Goal: Task Accomplishment & Management: Manage account settings

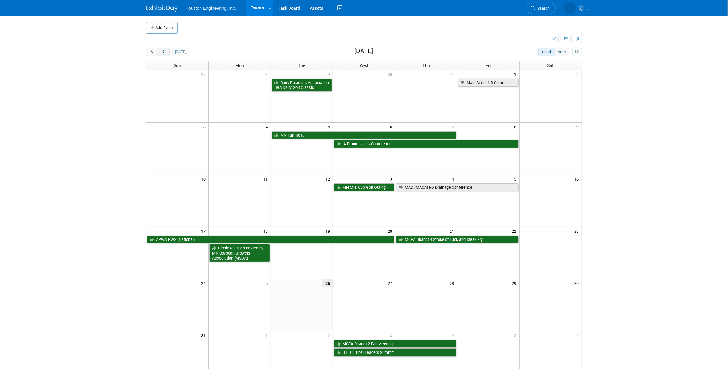
click at [163, 51] on span "next" at bounding box center [163, 52] width 5 height 4
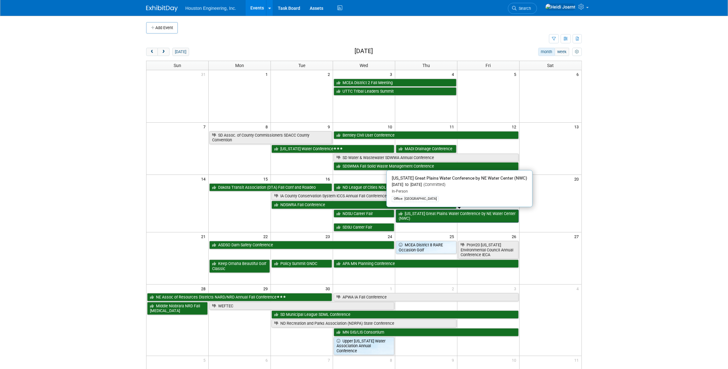
click at [430, 217] on link "[US_STATE] Great Plains Water Conference by NE Water Center (NWC)" at bounding box center [457, 215] width 123 height 13
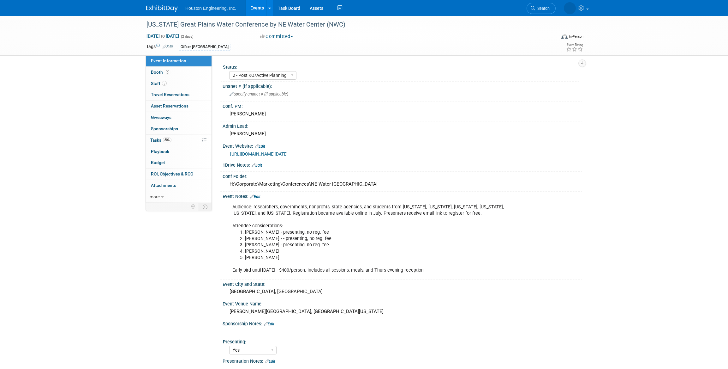
select select "2 - Post KO/Active Planning"
select select "Yes"
select select "Water Resources"
click at [179, 141] on link "80% Tasks 80%" at bounding box center [179, 140] width 66 height 11
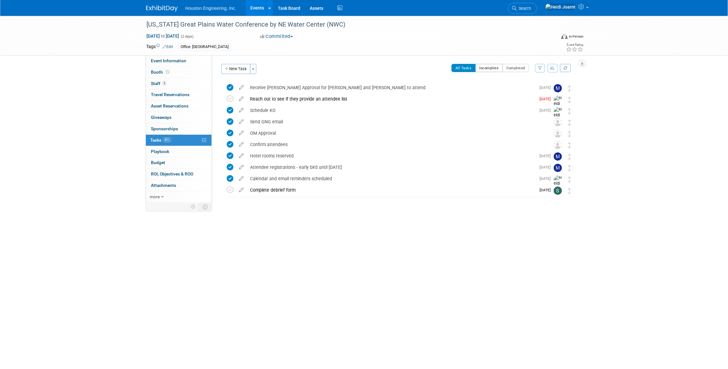
click at [495, 69] on button "Incomplete" at bounding box center [489, 68] width 27 height 8
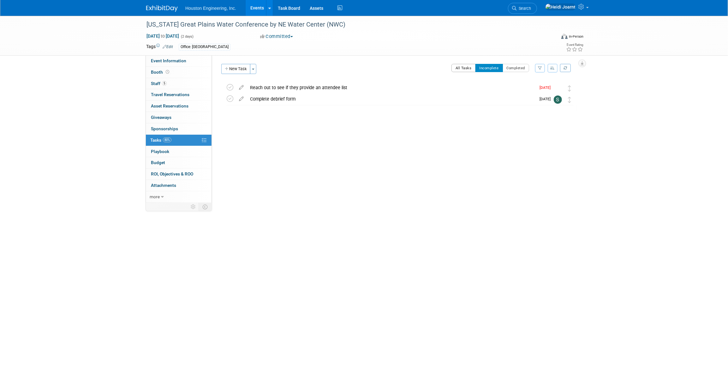
click at [467, 68] on button "All Tasks" at bounding box center [464, 68] width 24 height 8
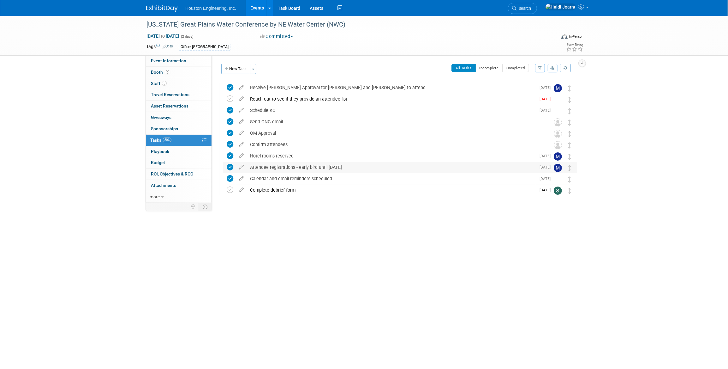
click at [366, 165] on div "Attendee registrations - early bird until Aug 15" at bounding box center [391, 167] width 289 height 11
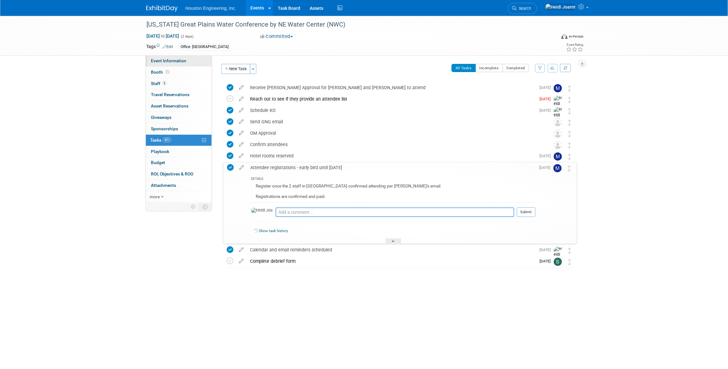
click at [170, 57] on link "Event Information" at bounding box center [179, 60] width 66 height 11
select select "2 - Post KO/Active Planning"
select select "Yes"
select select "Water Resources"
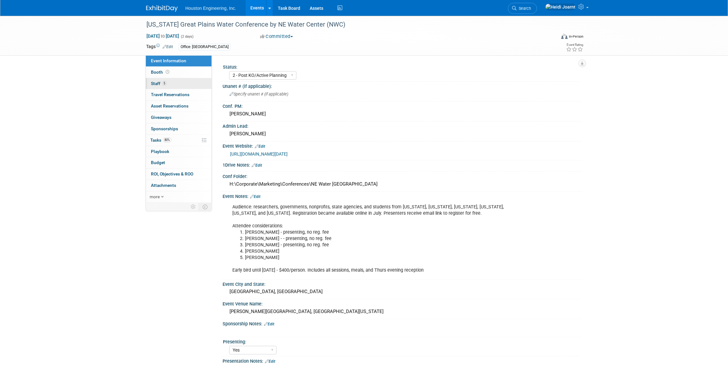
click at [180, 82] on link "5 Staff 5" at bounding box center [179, 83] width 66 height 11
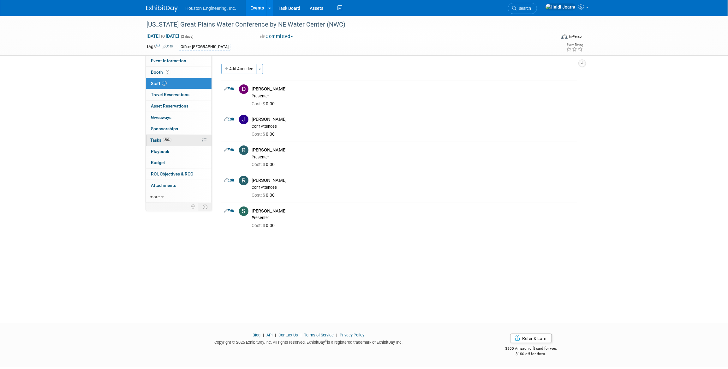
click at [185, 142] on link "80% Tasks 80%" at bounding box center [179, 140] width 66 height 11
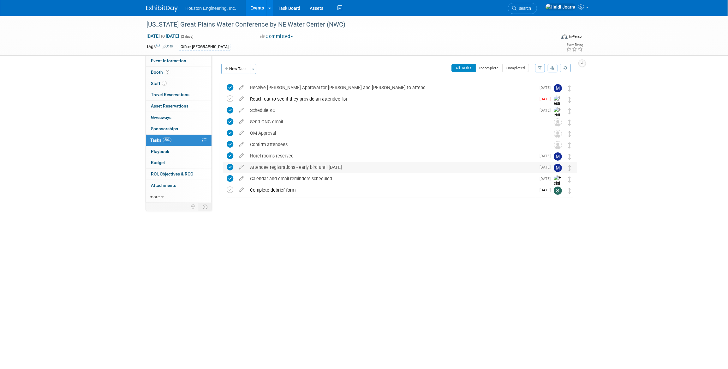
click at [334, 167] on div "Attendee registrations - early bird until Aug 15" at bounding box center [391, 167] width 289 height 11
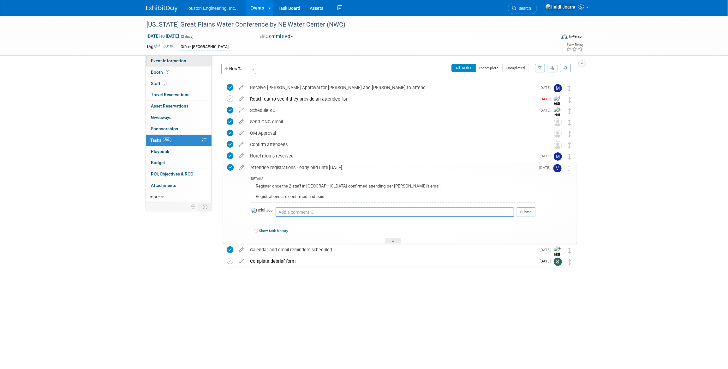
click at [167, 58] on span "Event Information" at bounding box center [168, 60] width 35 height 5
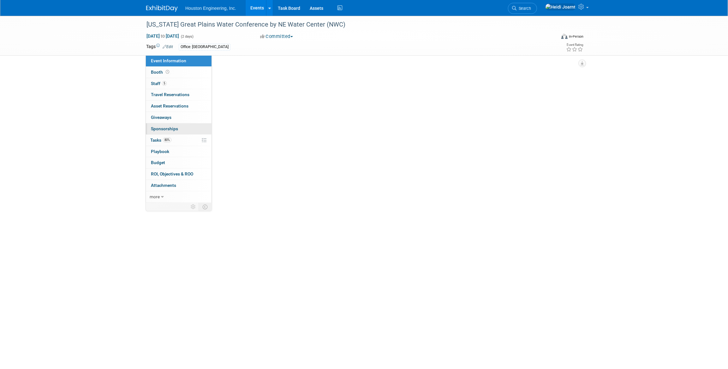
select select "2 - Post KO/Active Planning"
select select "Yes"
select select "Water Resources"
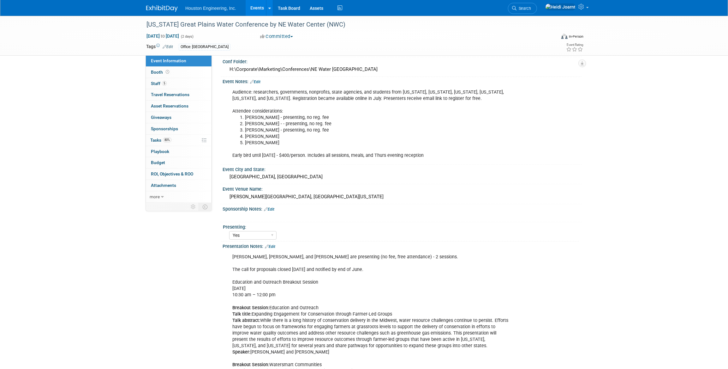
scroll to position [28, 0]
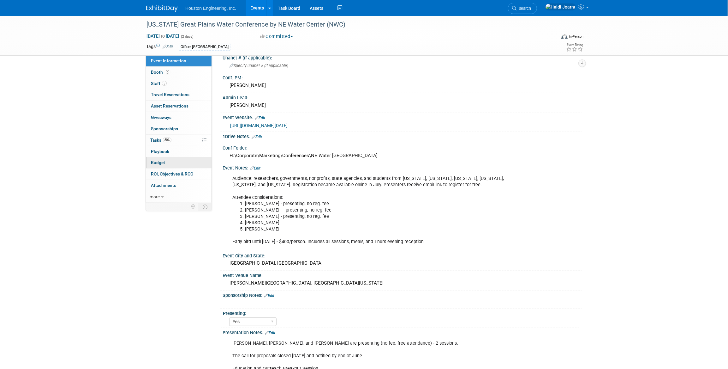
drag, startPoint x: 361, startPoint y: 154, endPoint x: 209, endPoint y: 158, distance: 151.9
click at [209, 158] on div "Event Information Event Info Booth Booth 5 Staff 5 Staff 0 Travel Reservations …" at bounding box center [363, 270] width 445 height 567
click at [317, 152] on div "H:\Corporate\Marketing\Conferences\NE Water Great Plains" at bounding box center [402, 156] width 350 height 10
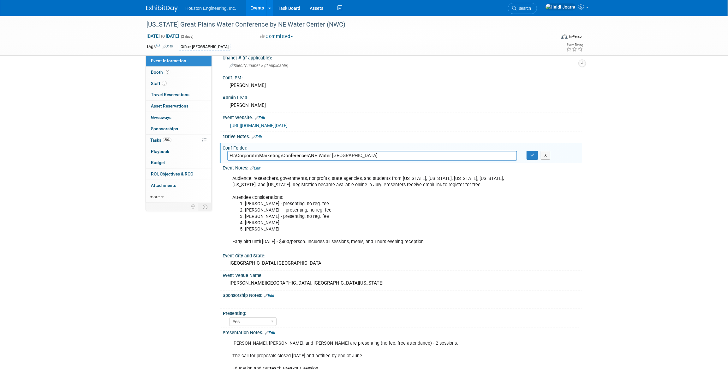
drag, startPoint x: 360, startPoint y: 155, endPoint x: 227, endPoint y: 158, distance: 133.0
click at [227, 158] on input "H:\Corporate\Marketing\Conferences\NE Water Great Plains" at bounding box center [372, 156] width 290 height 10
click at [530, 153] on icon "button" at bounding box center [532, 155] width 4 height 4
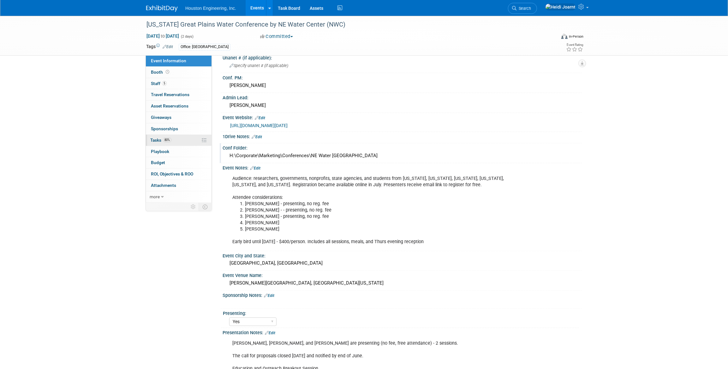
click at [176, 142] on link "80% Tasks 80%" at bounding box center [179, 140] width 66 height 11
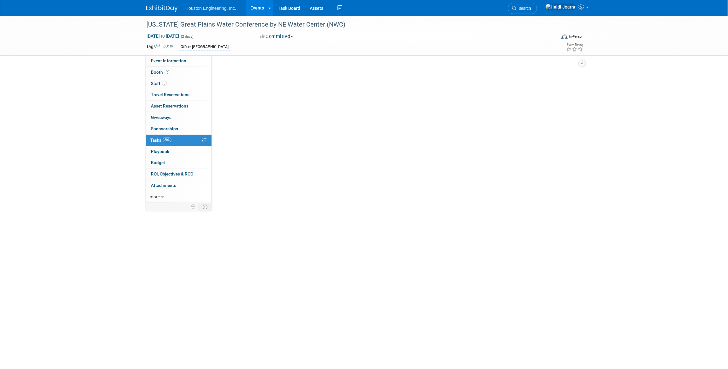
scroll to position [0, 0]
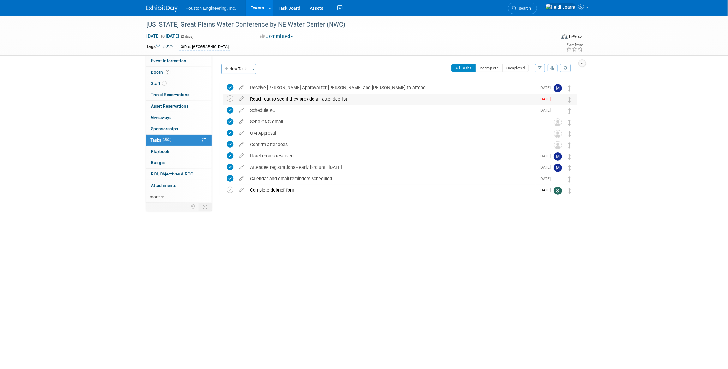
click at [282, 98] on div "Reach out to see if they provide an attendee list" at bounding box center [391, 98] width 289 height 11
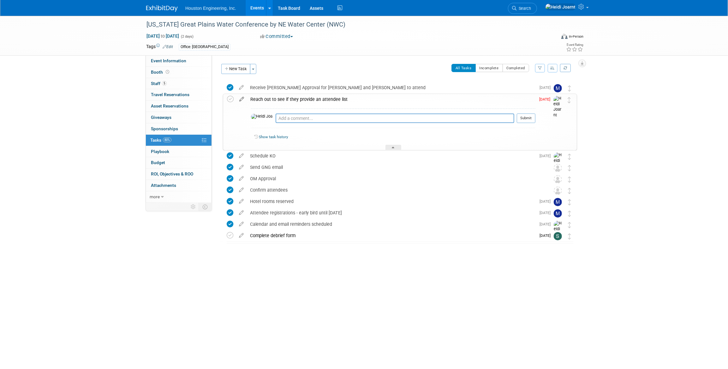
click at [238, 99] on icon at bounding box center [241, 98] width 11 height 8
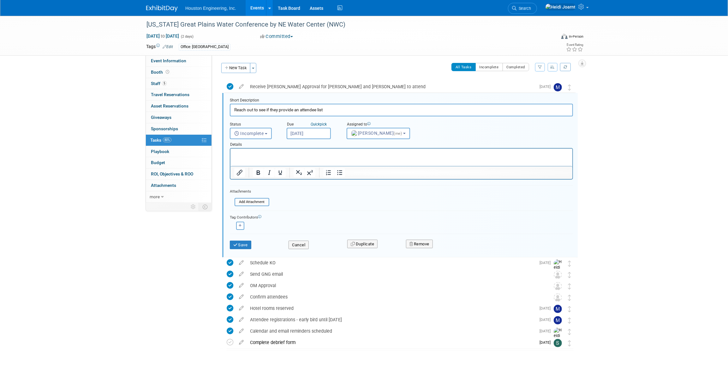
click at [313, 134] on input "Aug 26, 2025" at bounding box center [309, 133] width 44 height 11
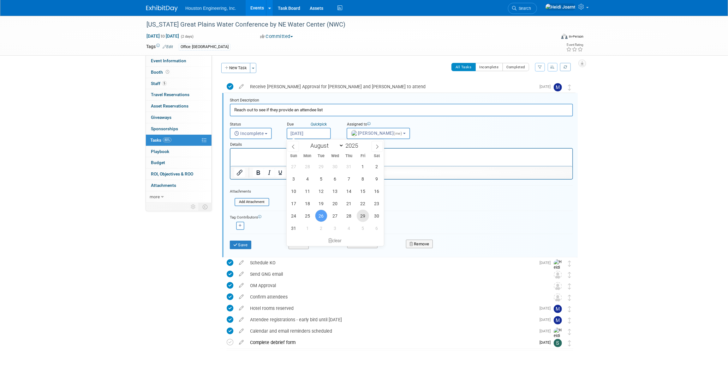
click at [363, 215] on span "29" at bounding box center [363, 215] width 12 height 12
type input "Aug 29, 2025"
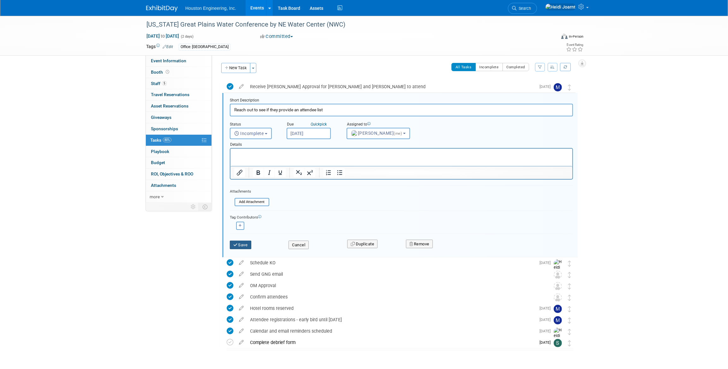
click at [240, 247] on button "Save" at bounding box center [240, 244] width 21 height 9
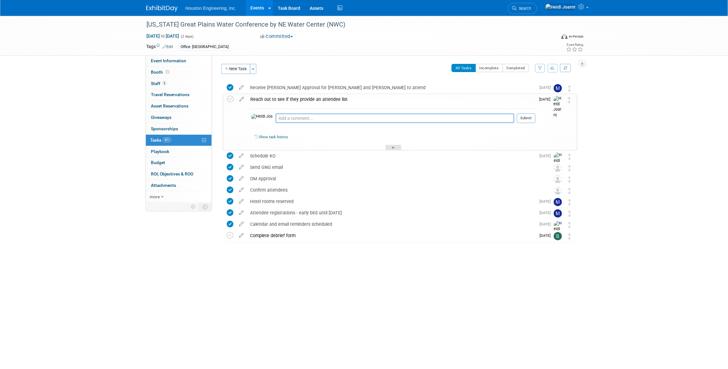
click at [393, 147] on icon at bounding box center [393, 149] width 3 height 4
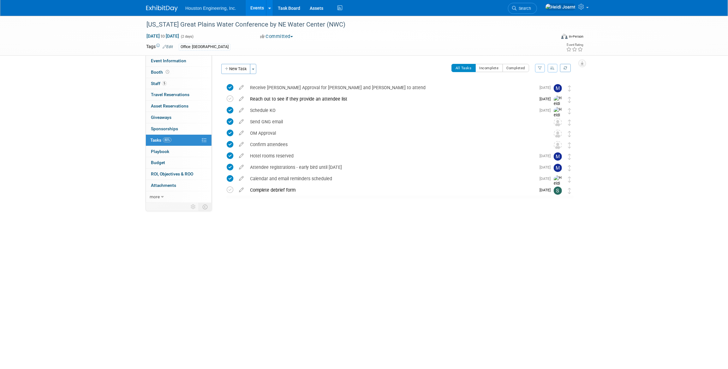
click at [253, 7] on link "Events" at bounding box center [257, 8] width 23 height 16
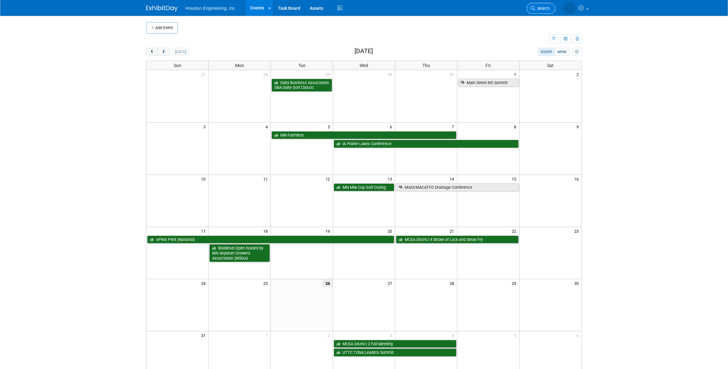
click at [544, 8] on span "Search" at bounding box center [542, 8] width 15 height 5
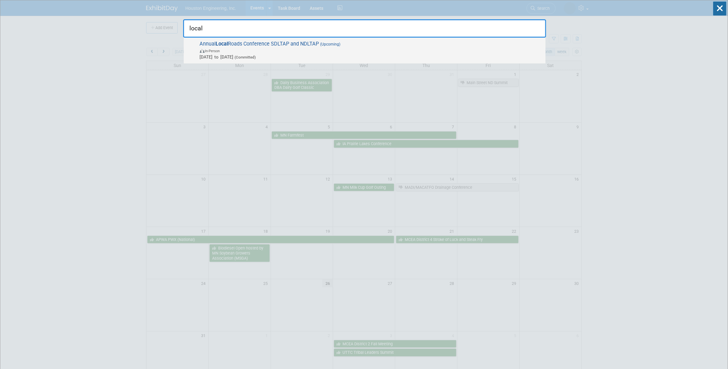
type input "local"
click at [407, 49] on span "In-Person" at bounding box center [371, 50] width 343 height 6
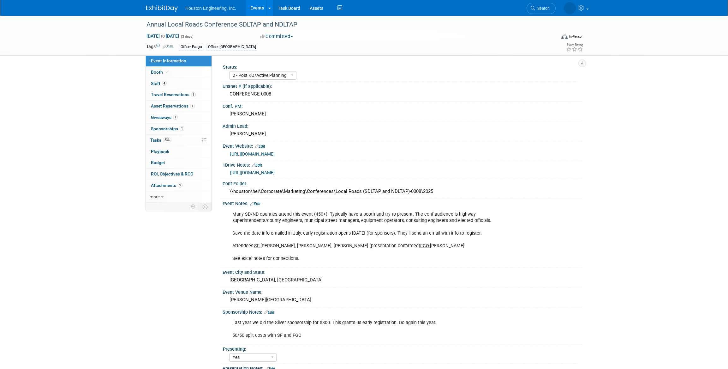
select select "2 - Post KO/Active Planning"
select select "Yes"
select select "Multi-sector/Any/All"
click at [169, 75] on link "Booth" at bounding box center [179, 72] width 66 height 11
select select "Yes"
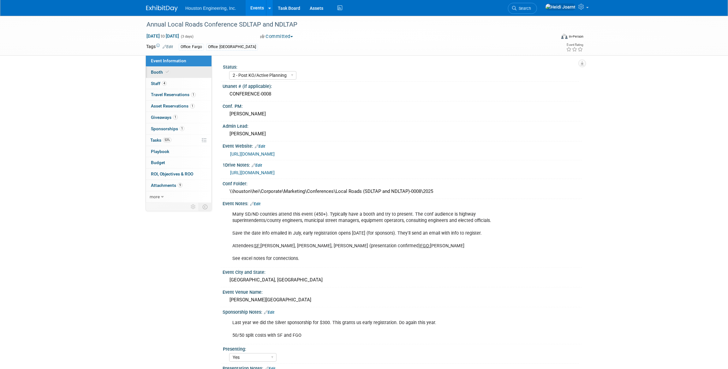
select select "[GEOGRAPHIC_DATA]"
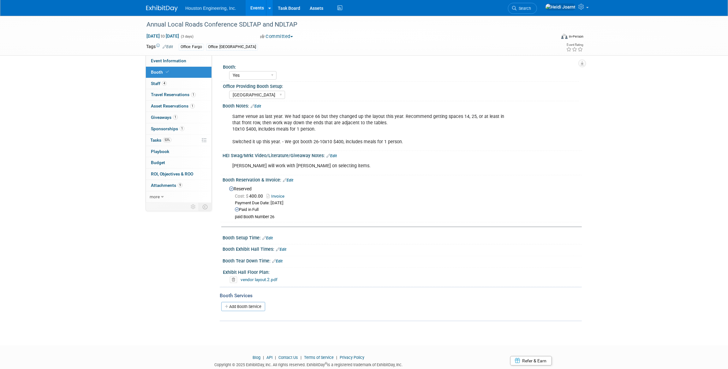
click at [261, 106] on link "Edit" at bounding box center [256, 106] width 10 height 4
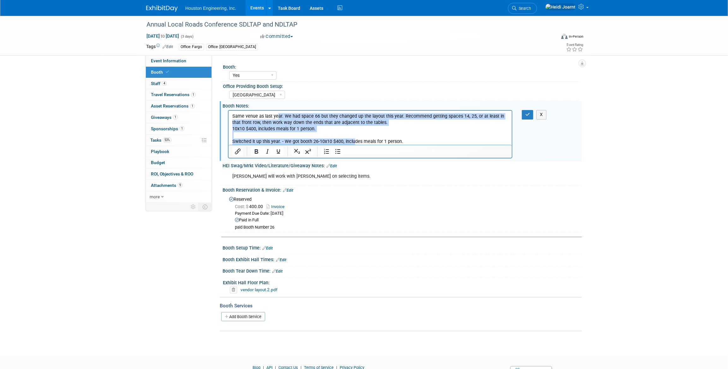
drag, startPoint x: 352, startPoint y: 141, endPoint x: 277, endPoint y: 111, distance: 80.1
click at [277, 111] on html "Same venue as last year. We had space 66 but they changed up the layout this ye…" at bounding box center [369, 128] width 283 height 34
click at [334, 153] on icon "Bullet list" at bounding box center [338, 151] width 8 height 8
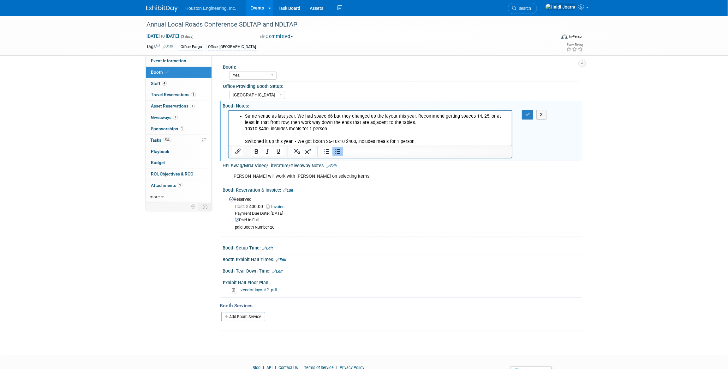
click at [361, 123] on li "Same venue as last year. We had space 66 but they changed up the layout this ye…" at bounding box center [376, 129] width 263 height 32
click at [404, 123] on li "Same venue as last year. We had space 66 but they changed up the layout this ye…" at bounding box center [376, 129] width 263 height 32
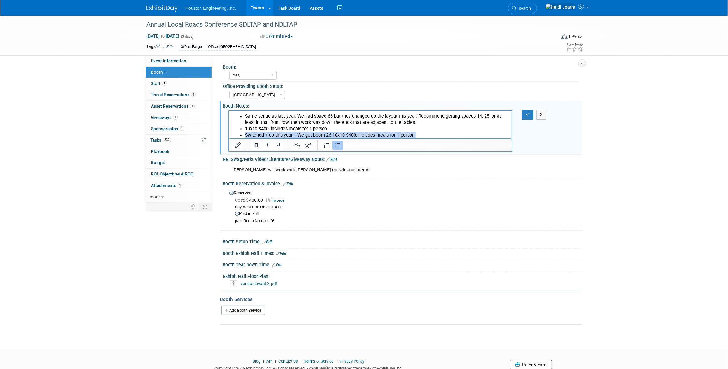
drag, startPoint x: 416, startPoint y: 135, endPoint x: 243, endPoint y: 136, distance: 173.1
click at [243, 136] on ul "Same venue as last year. We had space 66 but they changed up the layout this ye…" at bounding box center [370, 125] width 276 height 25
click at [529, 115] on icon "button" at bounding box center [527, 114] width 5 height 4
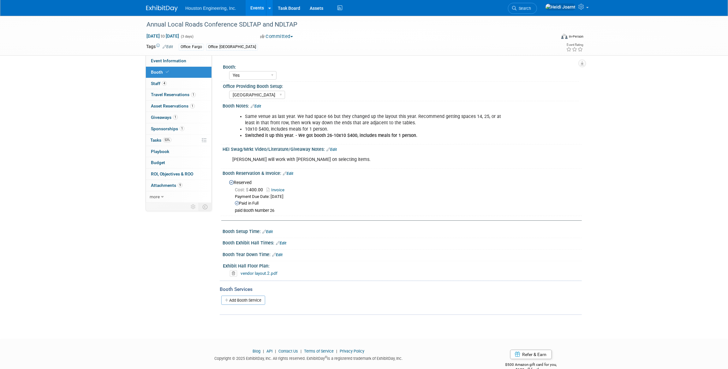
click at [269, 274] on link "vendor layout.2.pdf" at bounding box center [259, 272] width 37 height 5
